Goal: Leave review/rating: Leave review/rating

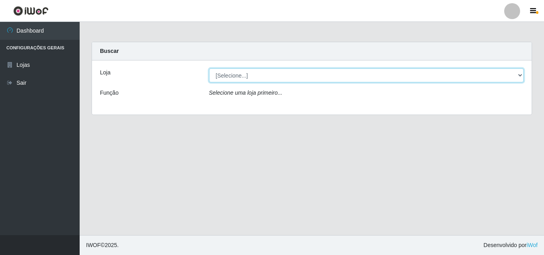
click at [253, 77] on select "[Selecione...] BomQueSó Agreste - Loja 3" at bounding box center [366, 76] width 315 height 14
select select "215"
click at [209, 69] on select "[Selecione...] BomQueSó Agreste - Loja 3" at bounding box center [366, 76] width 315 height 14
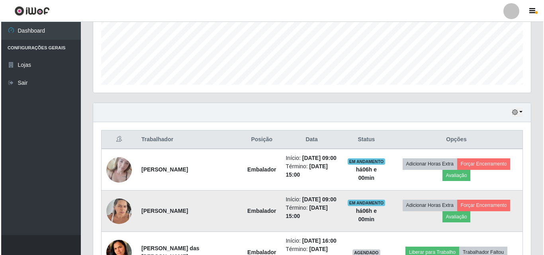
scroll to position [199, 0]
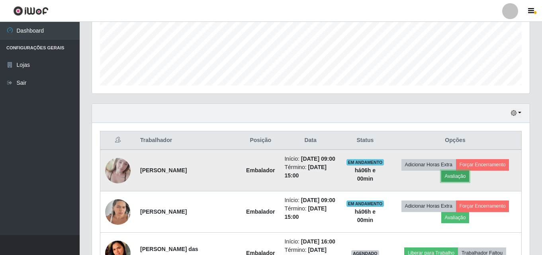
click at [451, 176] on button "Avaliação" at bounding box center [456, 176] width 28 height 11
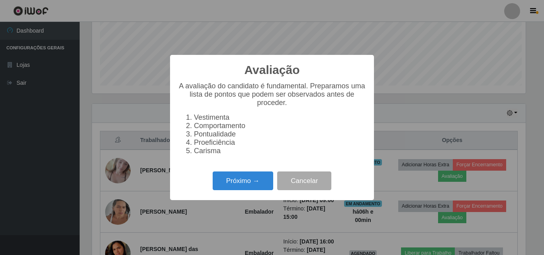
scroll to position [165, 434]
click at [249, 189] on button "Próximo →" at bounding box center [243, 181] width 61 height 19
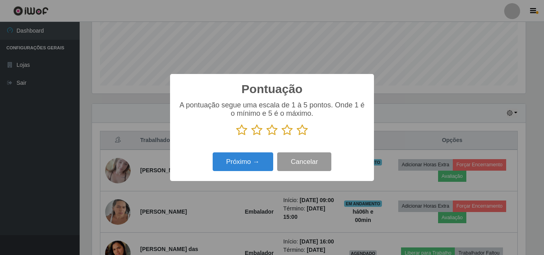
scroll to position [398350, 398082]
click at [306, 131] on icon at bounding box center [302, 130] width 11 height 12
click at [297, 136] on input "radio" at bounding box center [297, 136] width 0 height 0
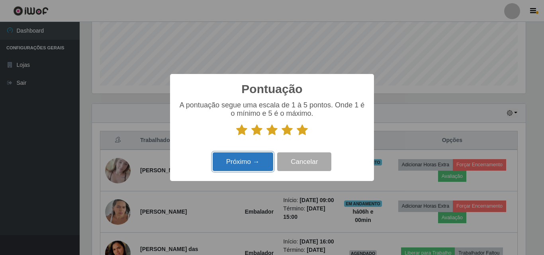
click at [246, 168] on button "Próximo →" at bounding box center [243, 162] width 61 height 19
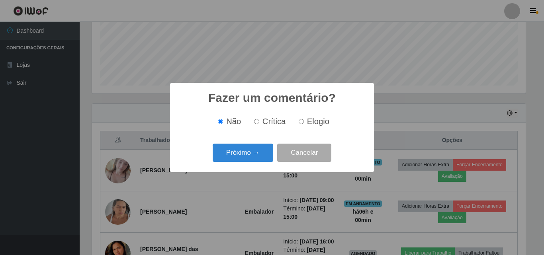
click at [311, 121] on span "Elogio" at bounding box center [318, 121] width 22 height 9
click at [304, 121] on input "Elogio" at bounding box center [301, 121] width 5 height 5
radio input "true"
click at [270, 150] on button "Próximo →" at bounding box center [243, 153] width 61 height 19
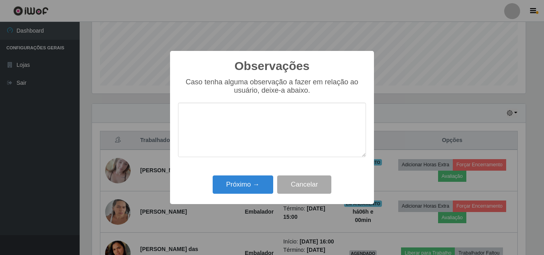
click at [251, 151] on textarea at bounding box center [272, 130] width 188 height 55
click at [256, 187] on button "Próximo →" at bounding box center [243, 185] width 61 height 19
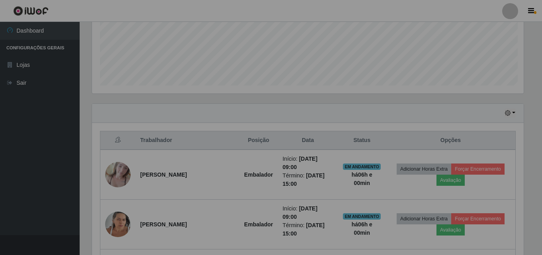
scroll to position [165, 438]
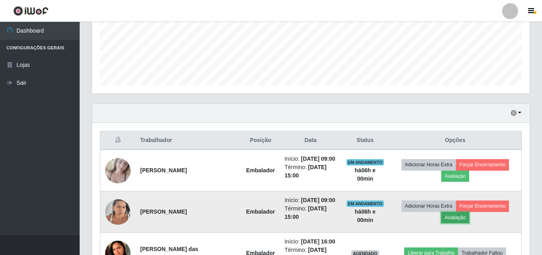
click at [450, 218] on button "Avaliação" at bounding box center [456, 217] width 28 height 11
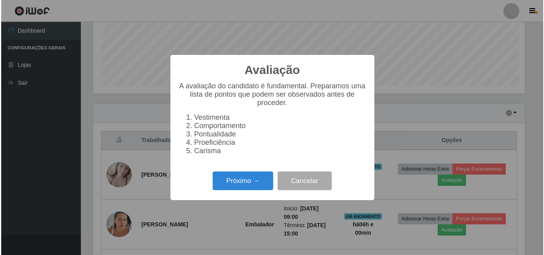
scroll to position [165, 434]
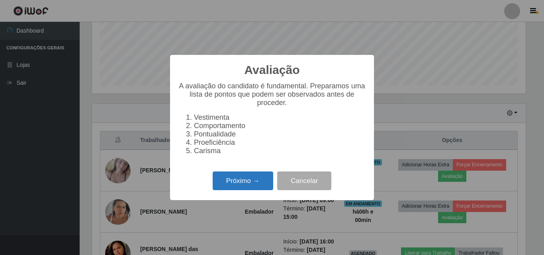
click at [250, 188] on button "Próximo →" at bounding box center [243, 181] width 61 height 19
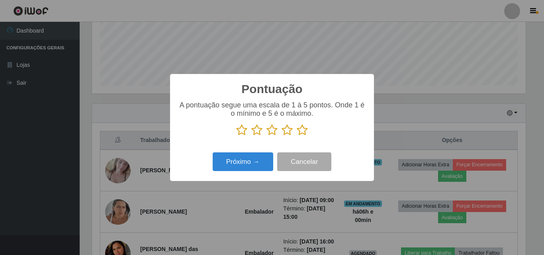
scroll to position [398350, 398082]
click at [304, 134] on icon at bounding box center [302, 130] width 11 height 12
click at [297, 136] on input "radio" at bounding box center [297, 136] width 0 height 0
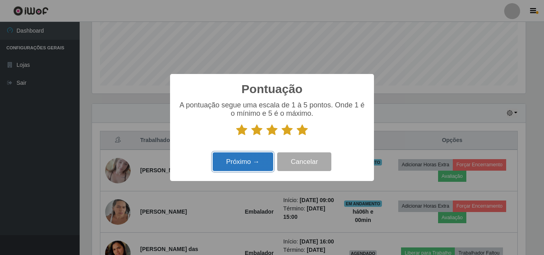
click at [253, 158] on button "Próximo →" at bounding box center [243, 162] width 61 height 19
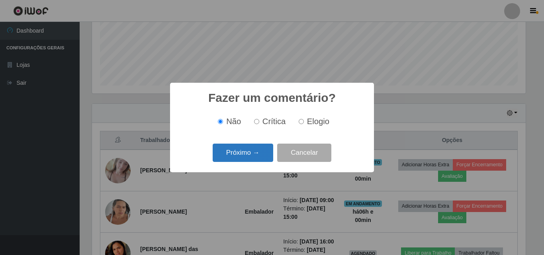
click at [255, 158] on button "Próximo →" at bounding box center [243, 153] width 61 height 19
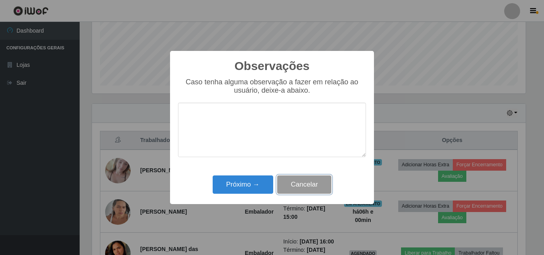
click at [295, 187] on button "Cancelar" at bounding box center [304, 185] width 54 height 19
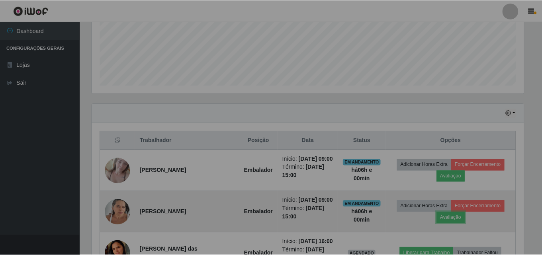
scroll to position [165, 438]
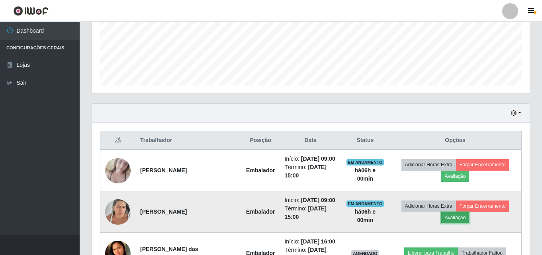
click at [447, 221] on button "Avaliação" at bounding box center [456, 217] width 28 height 11
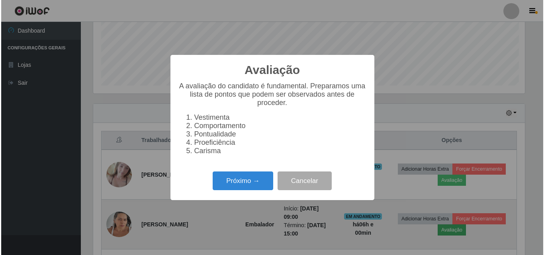
scroll to position [165, 434]
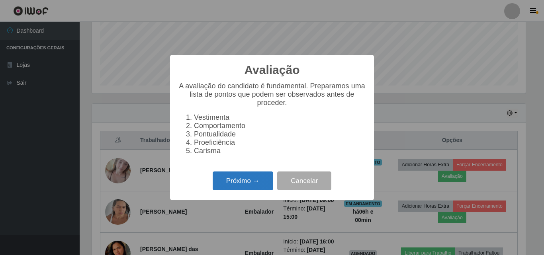
click at [229, 186] on button "Próximo →" at bounding box center [243, 181] width 61 height 19
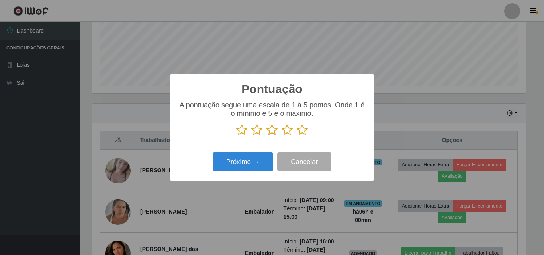
click at [297, 133] on icon at bounding box center [302, 130] width 11 height 12
click at [297, 136] on input "radio" at bounding box center [297, 136] width 0 height 0
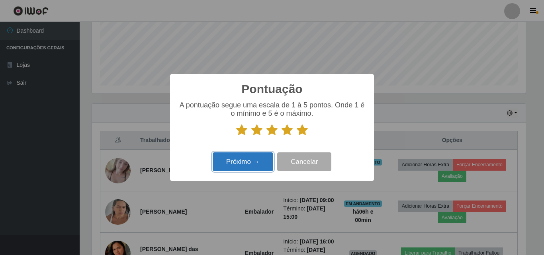
click at [240, 170] on button "Próximo →" at bounding box center [243, 162] width 61 height 19
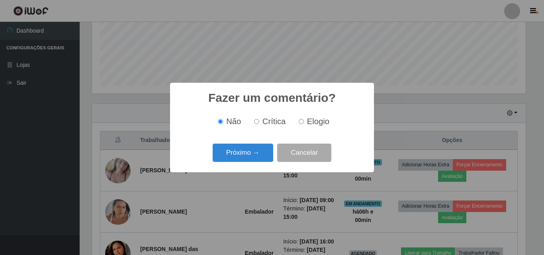
click at [302, 122] on input "Elogio" at bounding box center [301, 121] width 5 height 5
radio input "true"
click at [266, 150] on button "Próximo →" at bounding box center [243, 153] width 61 height 19
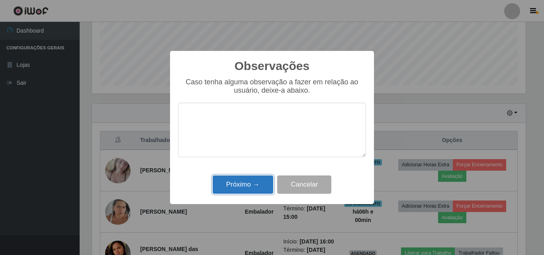
click at [247, 186] on button "Próximo →" at bounding box center [243, 185] width 61 height 19
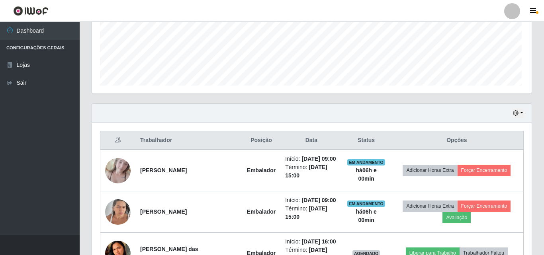
scroll to position [165, 438]
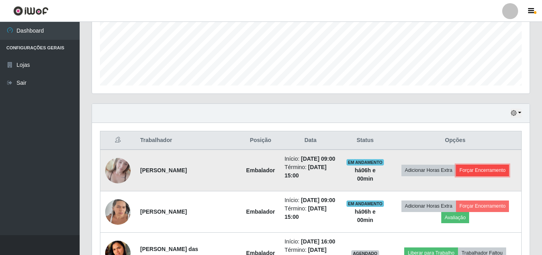
click at [478, 168] on button "Forçar Encerramento" at bounding box center [482, 170] width 53 height 11
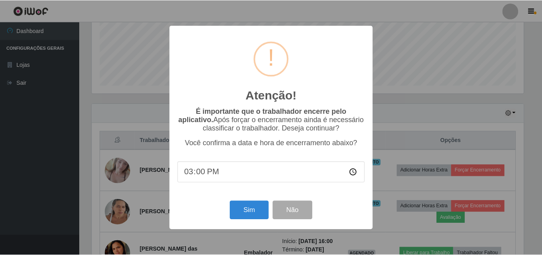
scroll to position [165, 434]
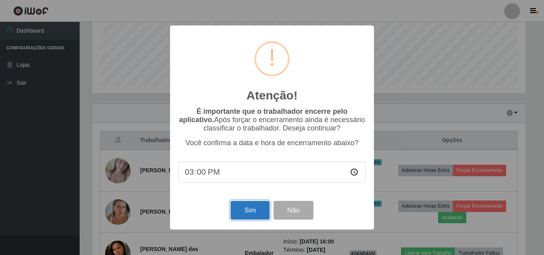
click at [253, 208] on button "Sim" at bounding box center [250, 210] width 39 height 19
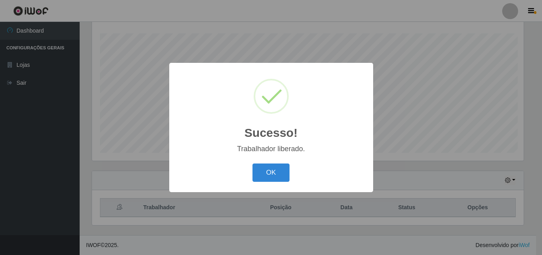
scroll to position [0, 0]
click at [289, 179] on button "OK" at bounding box center [272, 173] width 37 height 19
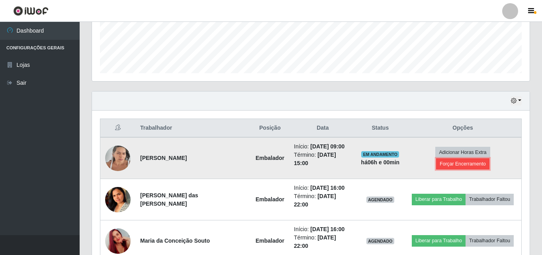
click at [490, 159] on button "Forçar Encerramento" at bounding box center [462, 164] width 53 height 11
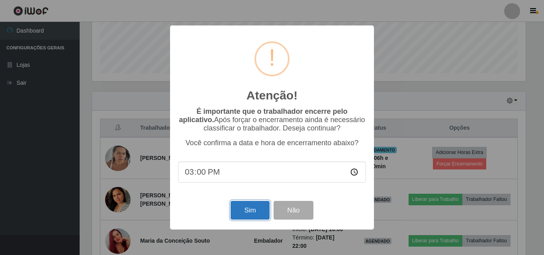
click at [254, 210] on button "Sim" at bounding box center [250, 210] width 39 height 19
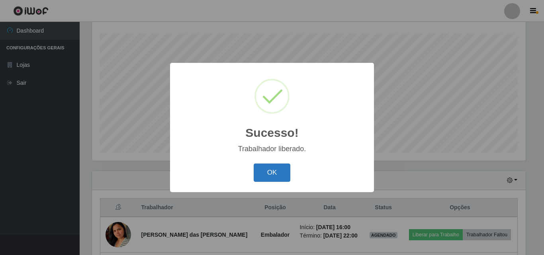
click at [274, 179] on button "OK" at bounding box center [272, 173] width 37 height 19
